Goal: Navigation & Orientation: Find specific page/section

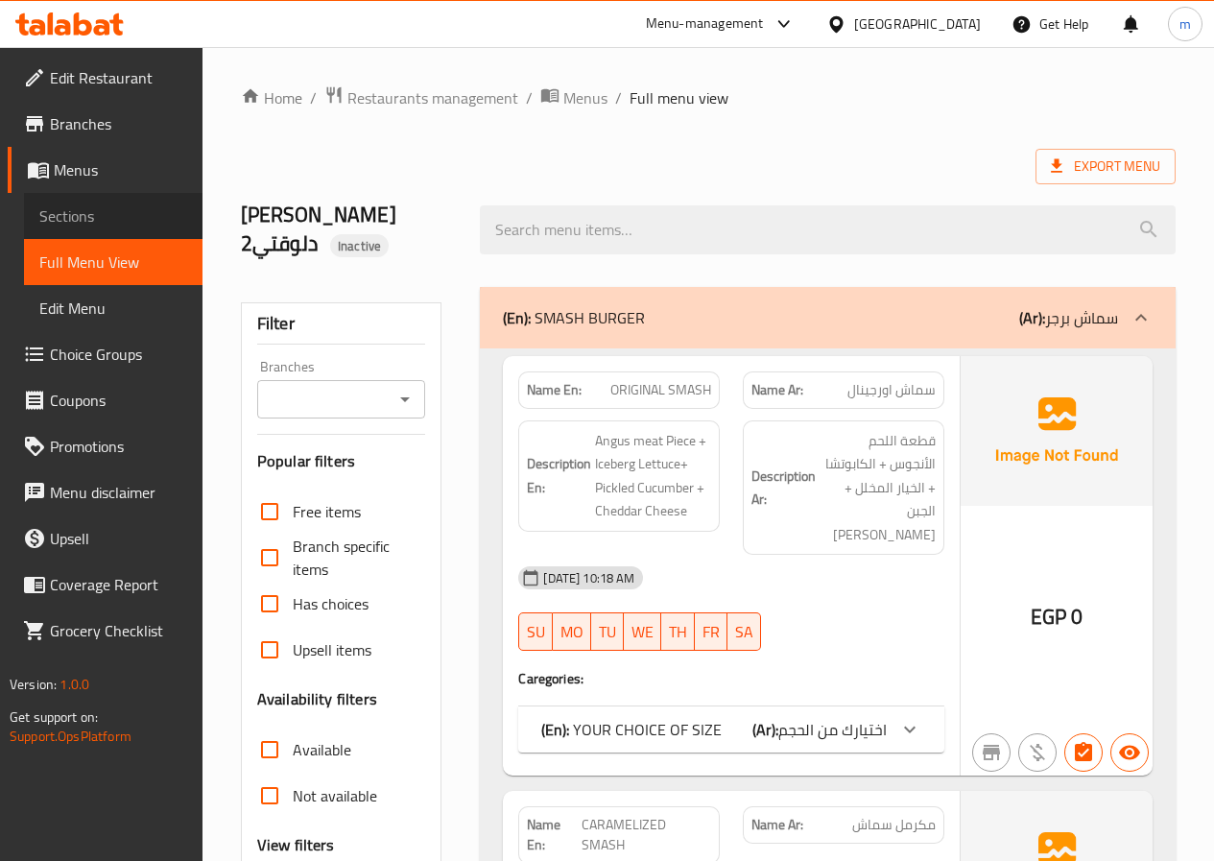
click at [104, 217] on span "Sections" at bounding box center [113, 215] width 148 height 23
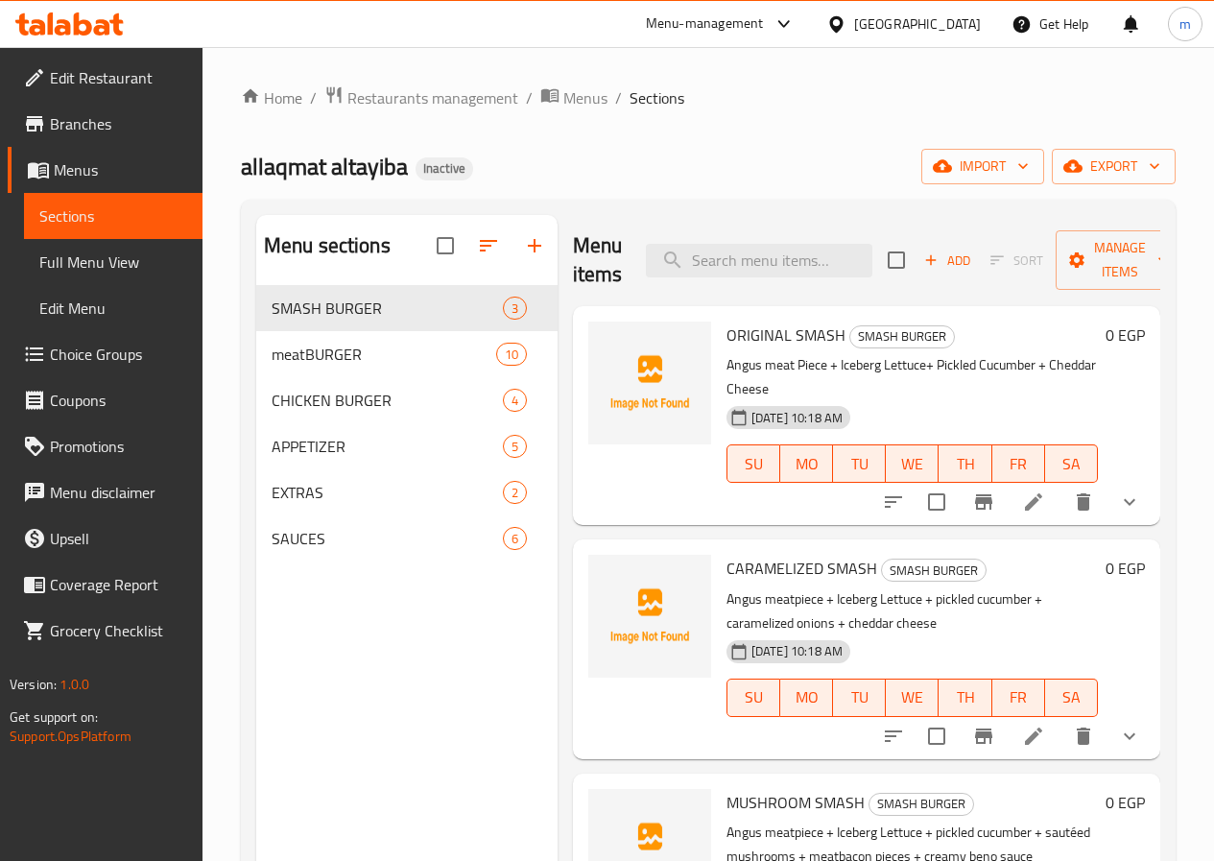
click at [107, 160] on span "Menus" at bounding box center [120, 169] width 133 height 23
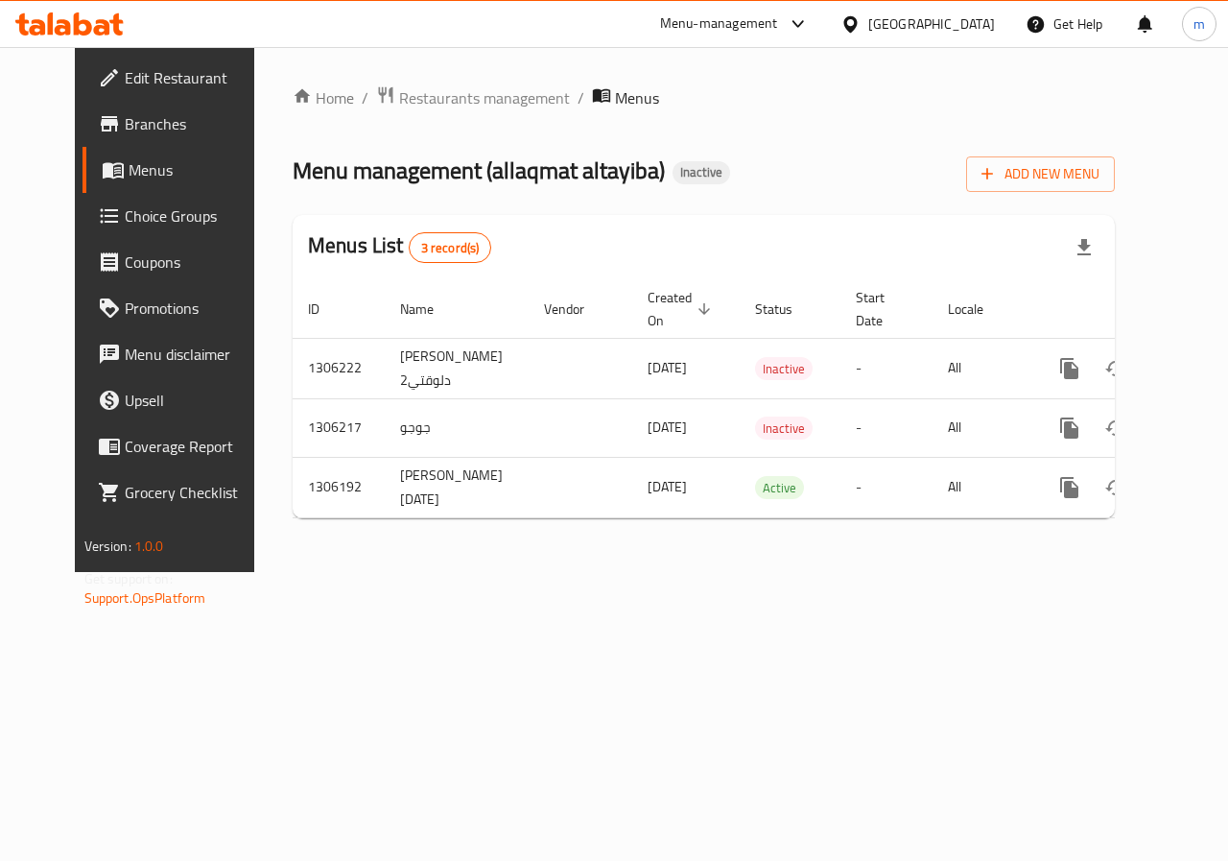
click at [129, 166] on span "Menus" at bounding box center [197, 169] width 136 height 23
click at [125, 217] on span "Choice Groups" at bounding box center [195, 215] width 140 height 23
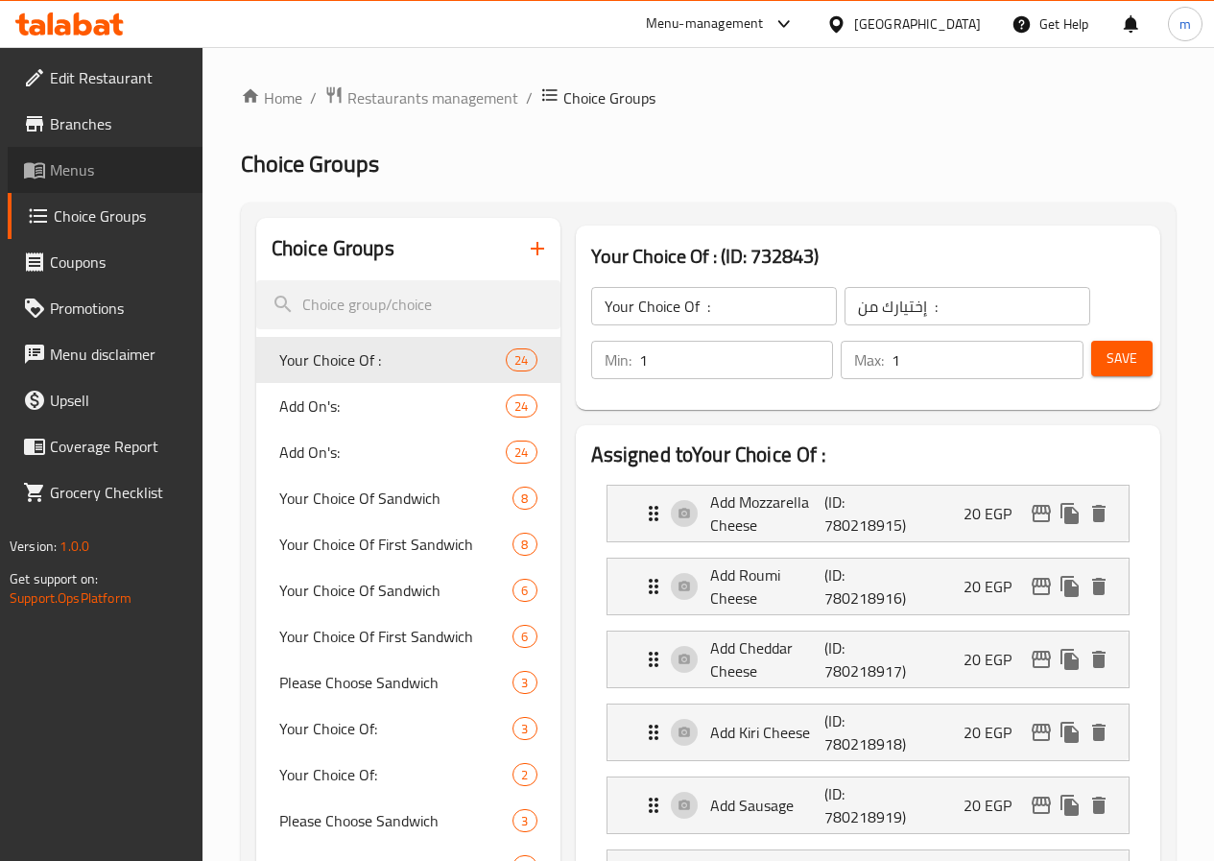
click at [85, 173] on span "Menus" at bounding box center [118, 169] width 137 height 23
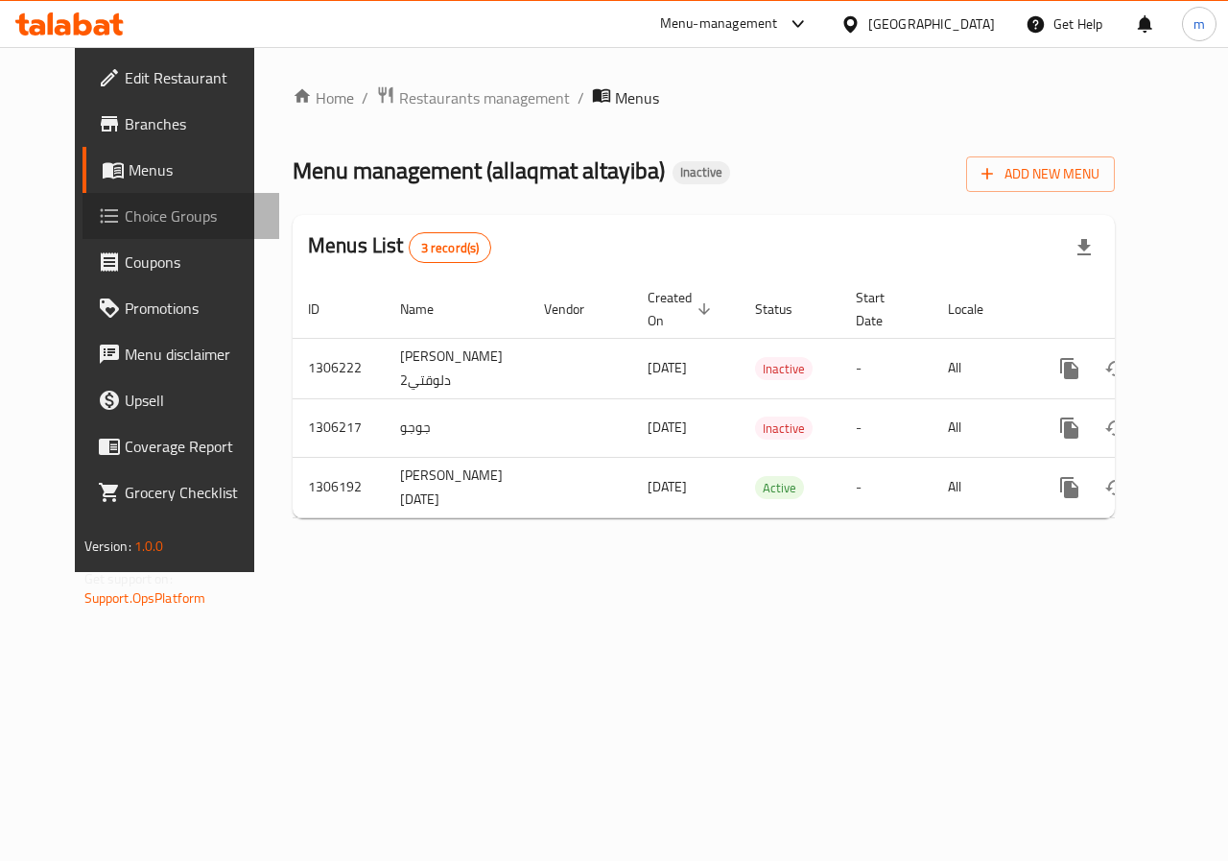
click at [125, 221] on span "Choice Groups" at bounding box center [195, 215] width 140 height 23
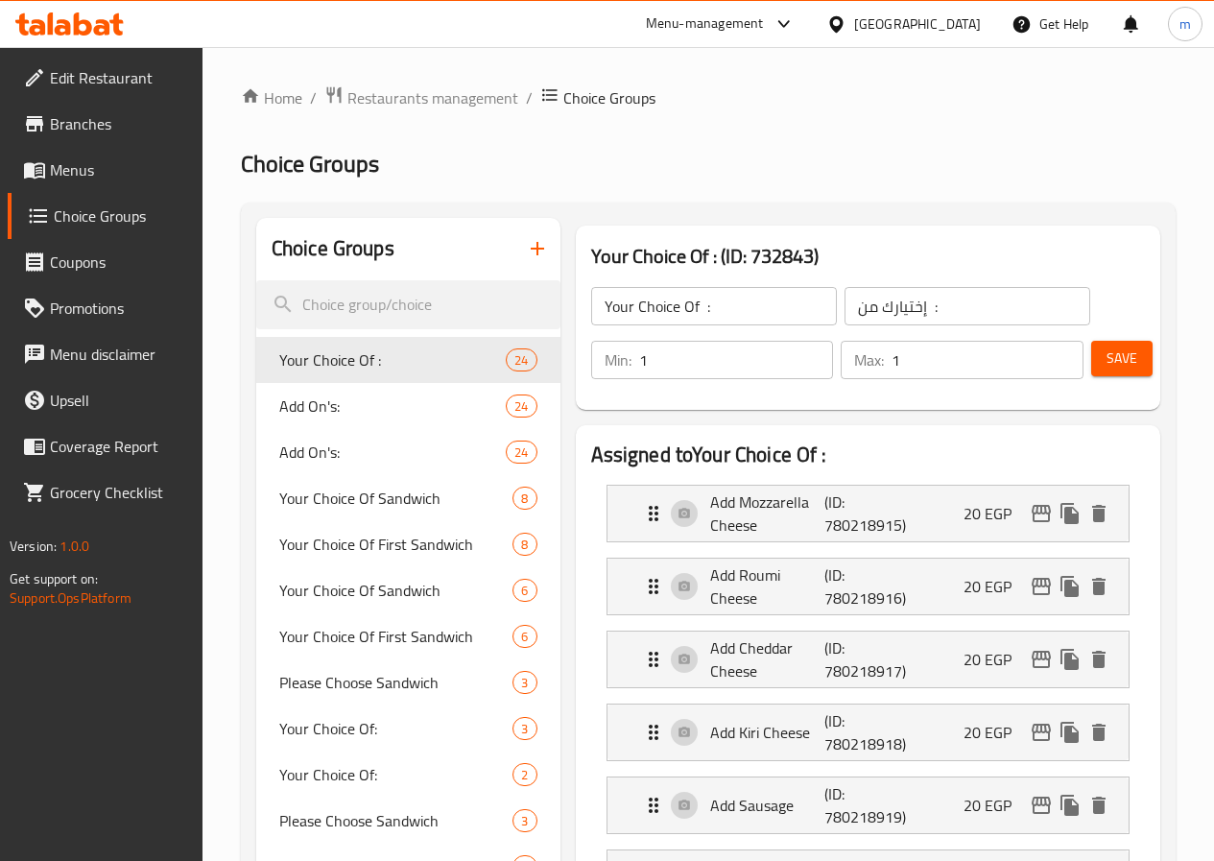
click at [109, 123] on span "Branches" at bounding box center [118, 123] width 137 height 23
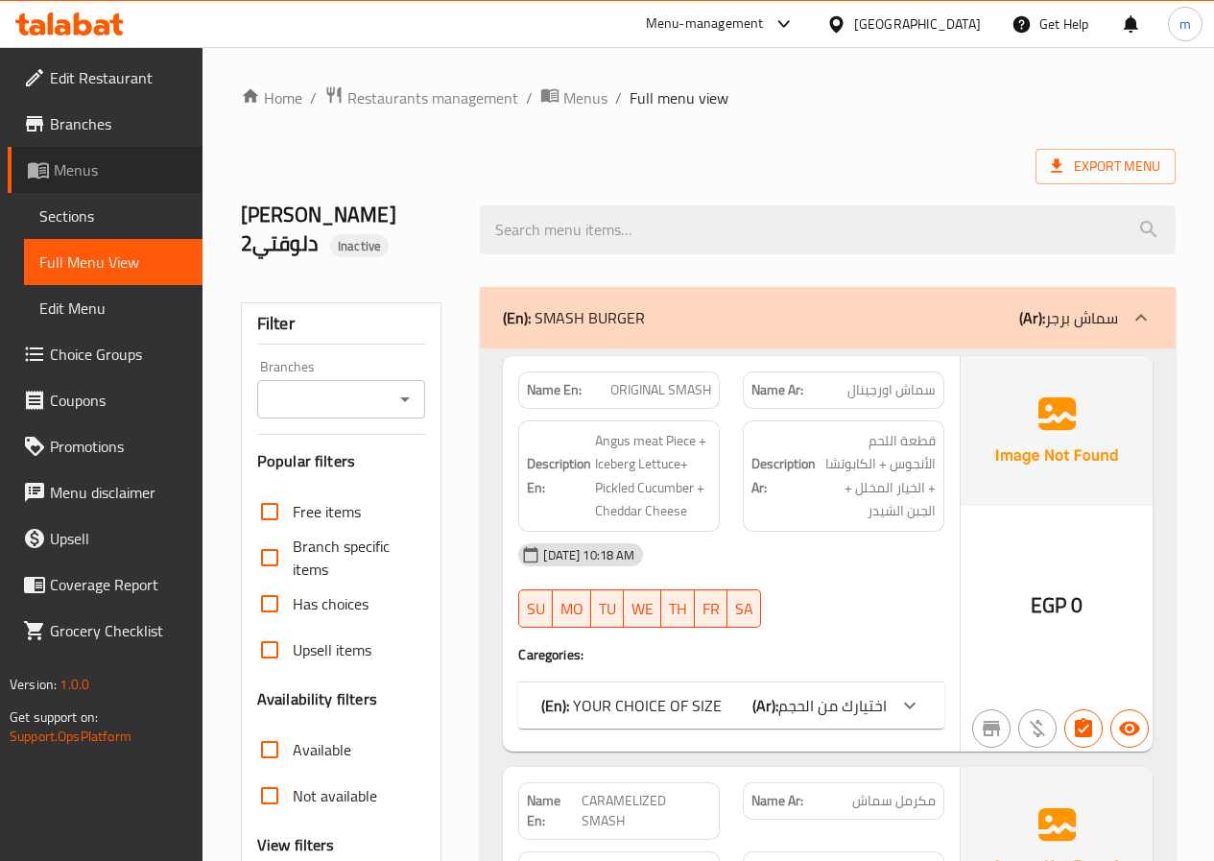
click at [89, 174] on span "Menus" at bounding box center [120, 169] width 133 height 23
